Goal: Task Accomplishment & Management: Complete application form

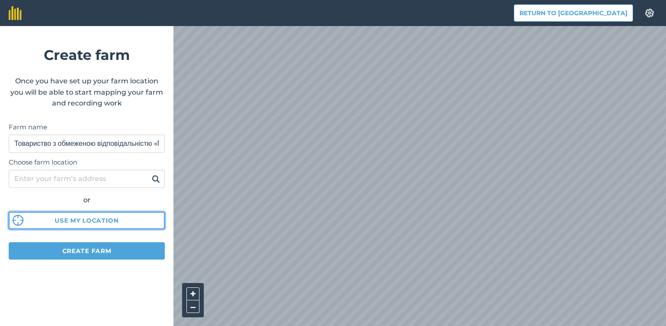
click at [99, 217] on button "Use my location" at bounding box center [87, 220] width 156 height 17
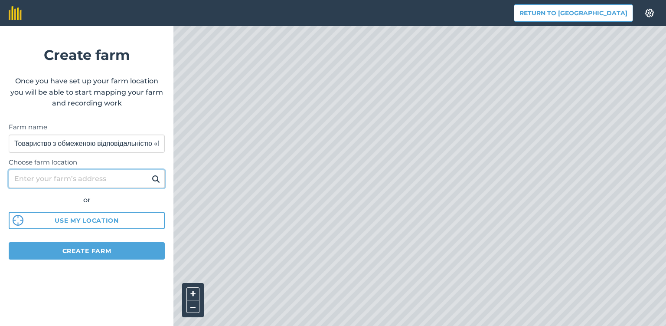
click at [78, 179] on input "Choose farm location" at bounding box center [87, 179] width 156 height 18
type input "м.Миколаїв [STREET_ADDRESS][PERSON_NAME]"
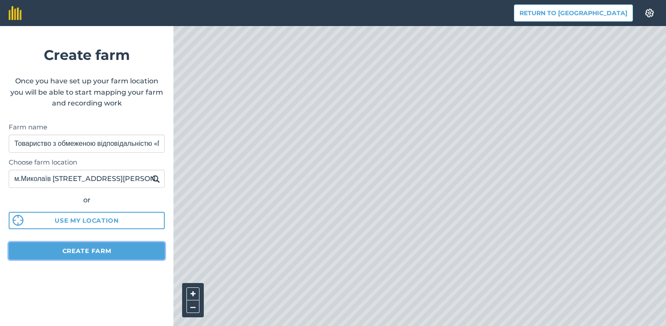
click at [105, 249] on button "Create farm" at bounding box center [87, 250] width 156 height 17
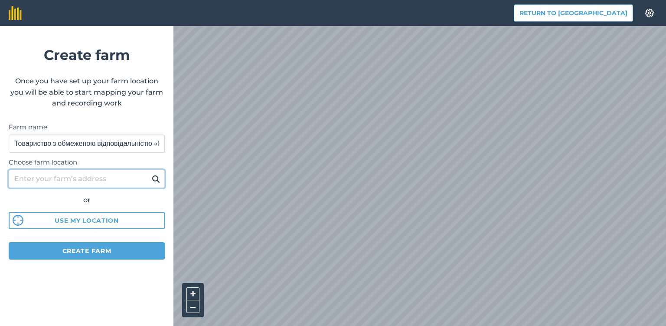
click at [125, 181] on input "Choose farm location" at bounding box center [87, 179] width 156 height 18
type input "м.Миколаїв [STREET_ADDRESS][PERSON_NAME]"
click at [149, 173] on button at bounding box center [155, 178] width 13 height 11
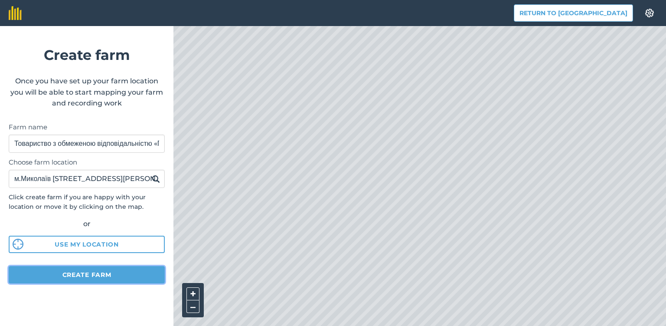
click at [141, 271] on button "Create farm" at bounding box center [87, 274] width 156 height 17
